Goal: Register for event/course

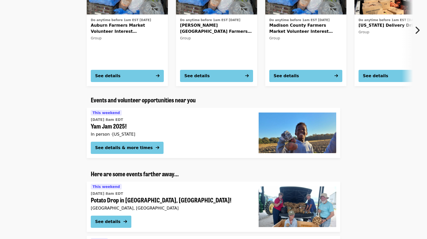
scroll to position [457, 0]
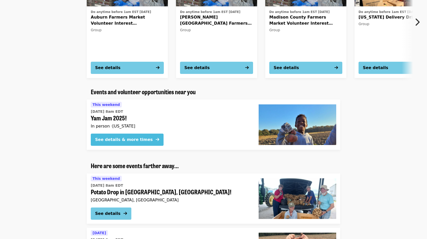
click at [114, 141] on div "See details & more times" at bounding box center [124, 139] width 58 height 6
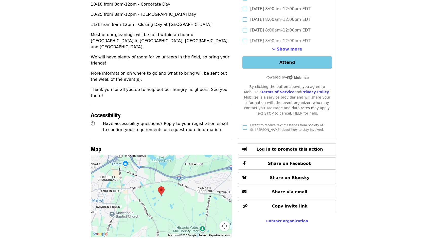
scroll to position [254, 0]
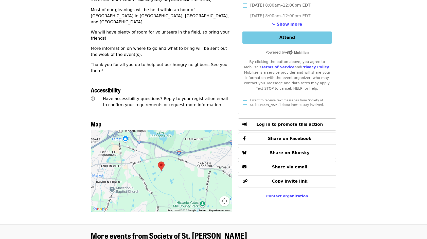
click at [163, 161] on img at bounding box center [161, 165] width 7 height 9
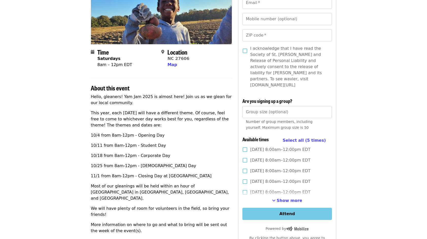
scroll to position [76, 0]
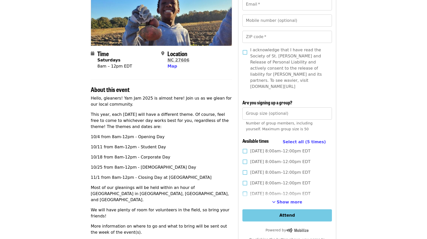
click at [171, 60] on link "NC 27606" at bounding box center [178, 60] width 22 height 5
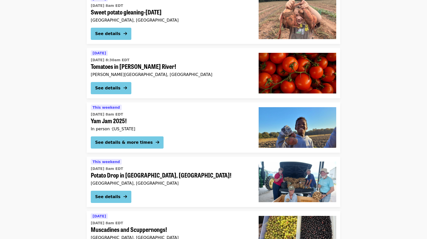
scroll to position [101, 0]
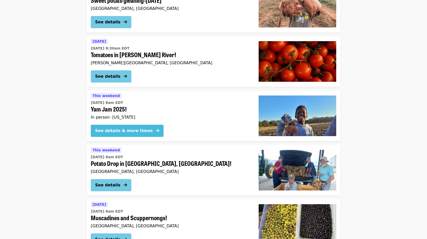
click at [120, 130] on div "See details & more times" at bounding box center [124, 131] width 58 height 6
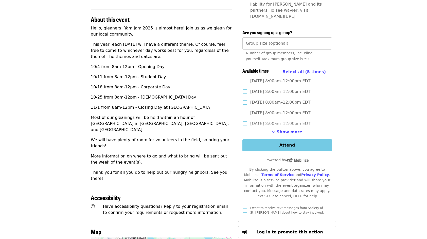
scroll to position [203, 0]
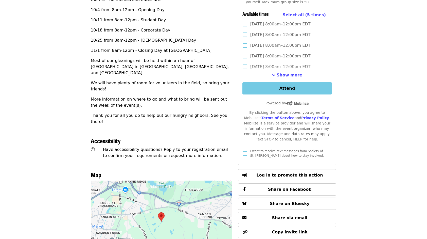
click at [212, 221] on button "Zoom in" at bounding box center [212, 226] width 10 height 10
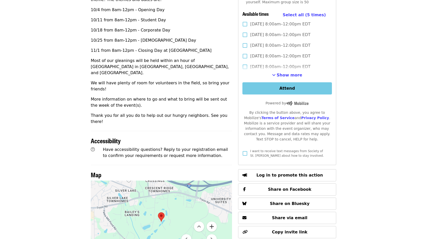
click at [212, 221] on button "Zoom in" at bounding box center [212, 226] width 10 height 10
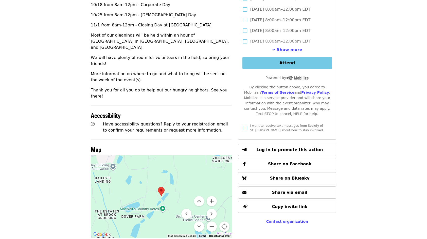
scroll to position [178, 0]
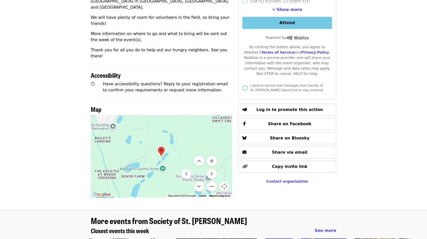
scroll to position [279, 0]
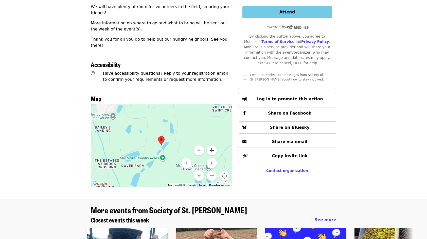
click at [212, 145] on button "Zoom in" at bounding box center [212, 150] width 10 height 10
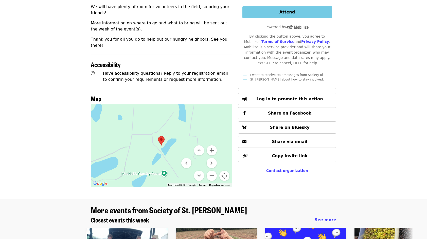
click at [209, 170] on button "Zoom out" at bounding box center [212, 175] width 10 height 10
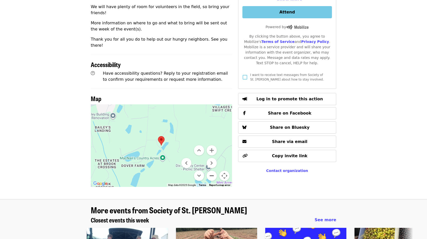
click at [209, 170] on button "Zoom out" at bounding box center [212, 175] width 10 height 10
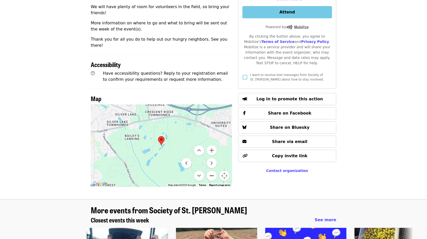
click at [209, 170] on button "Zoom out" at bounding box center [212, 175] width 10 height 10
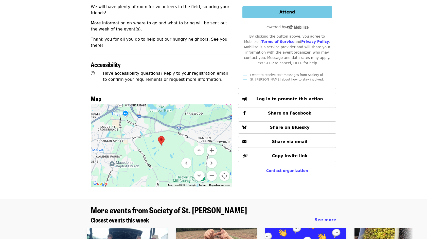
click at [209, 170] on button "Zoom out" at bounding box center [212, 175] width 10 height 10
